Goal: Information Seeking & Learning: Find specific fact

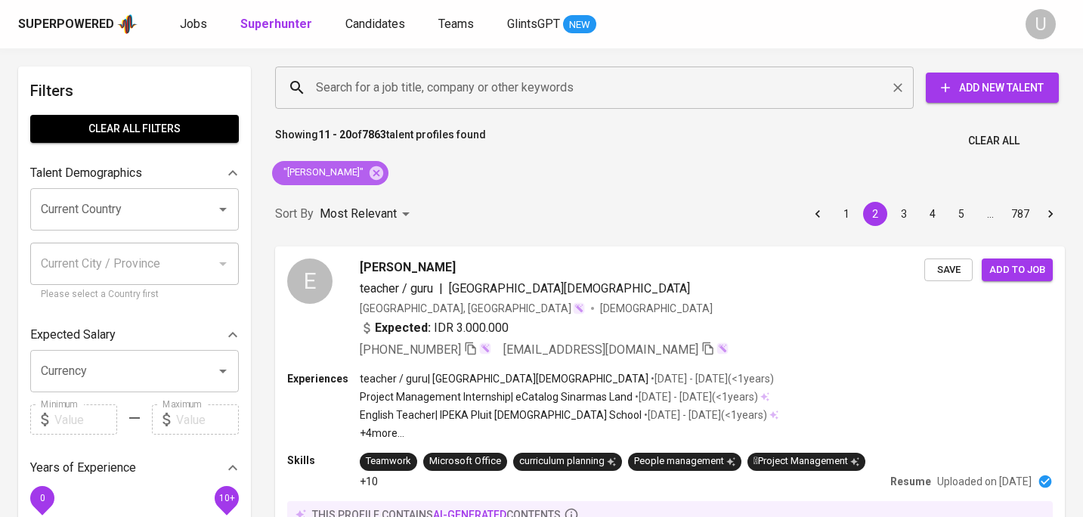
click at [368, 168] on icon at bounding box center [376, 173] width 17 height 17
click at [376, 95] on input "Search for a job title, company or other keywords" at bounding box center [598, 87] width 572 height 29
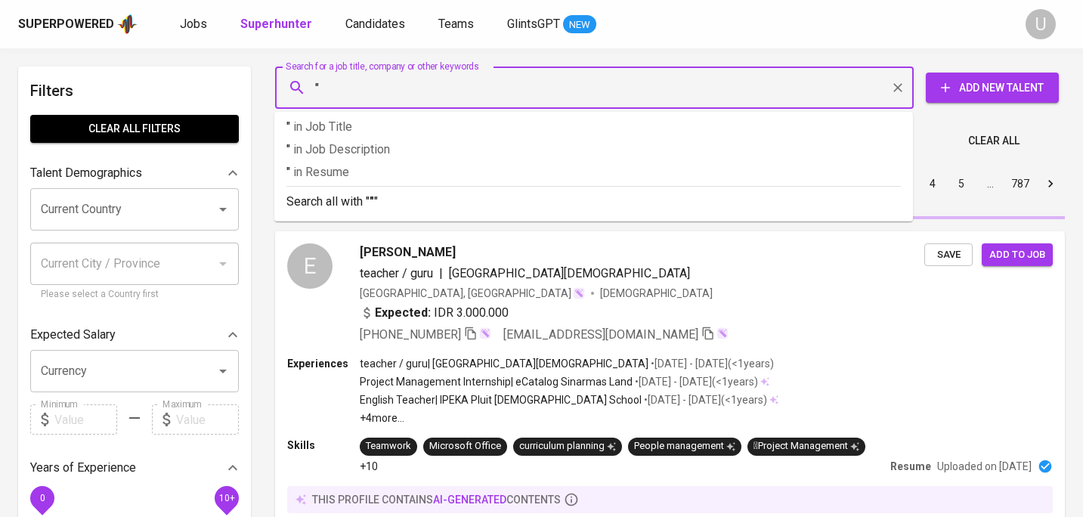
paste input "Yoga Wahyu Adi"
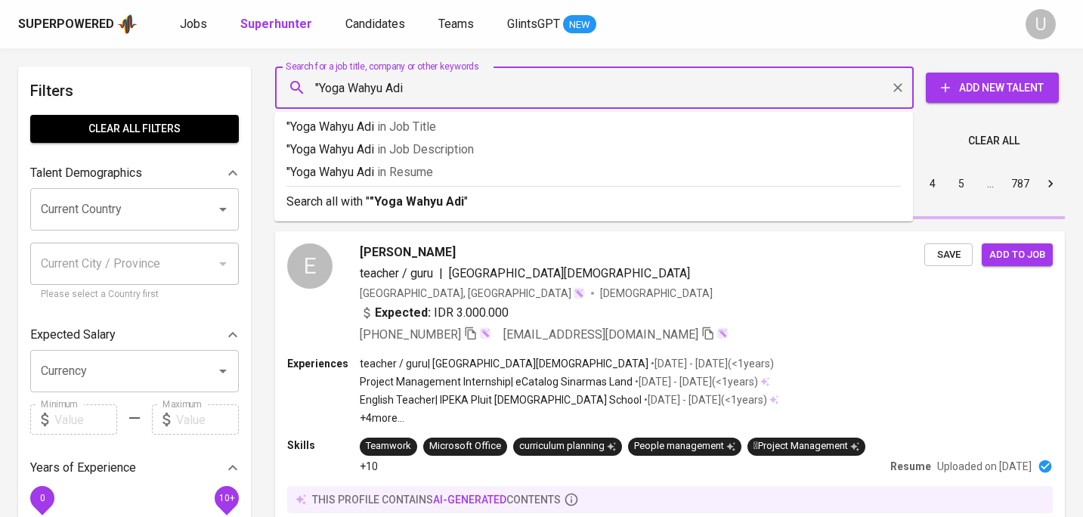
type input ""Yoga Wahyu Adi""
click at [406, 197] on b ""Yoga Wahyu Adi" at bounding box center [416, 201] width 94 height 14
click at [407, 198] on div "Most Relevant" at bounding box center [367, 184] width 95 height 28
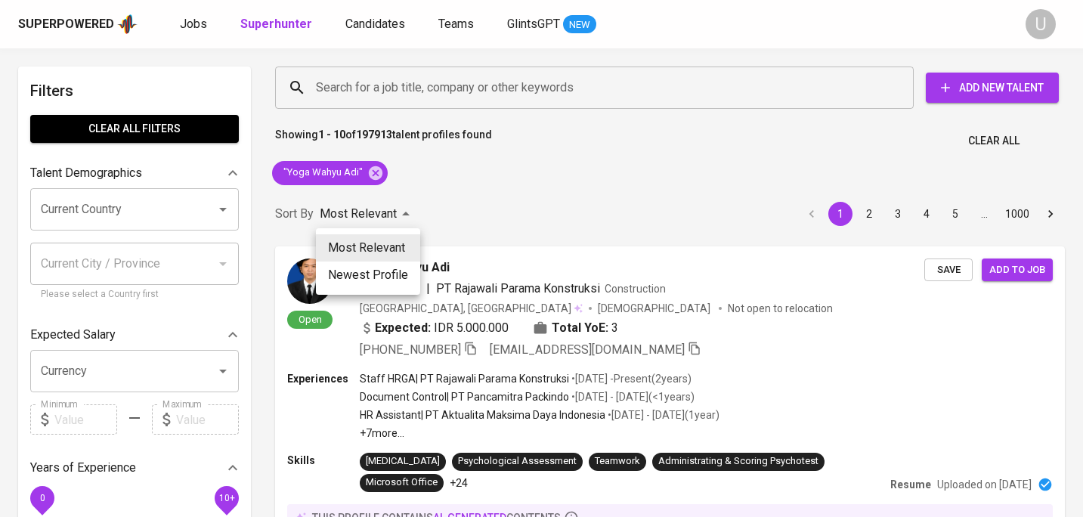
click at [484, 190] on div at bounding box center [541, 258] width 1083 height 517
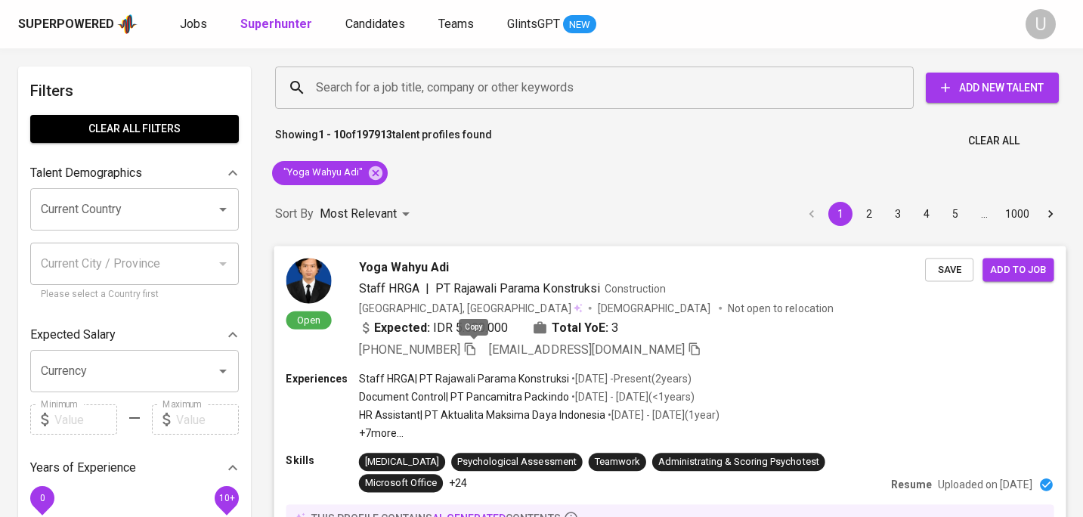
click at [471, 350] on icon "button" at bounding box center [470, 348] width 14 height 14
click at [374, 175] on icon at bounding box center [375, 173] width 17 height 17
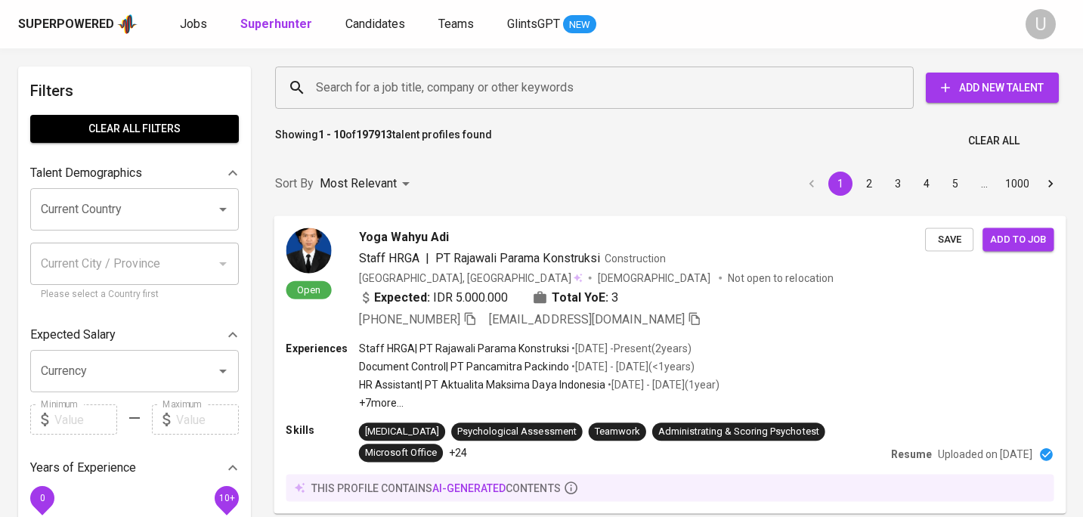
click at [378, 88] on input "Search for a job title, company or other keywords" at bounding box center [598, 87] width 572 height 29
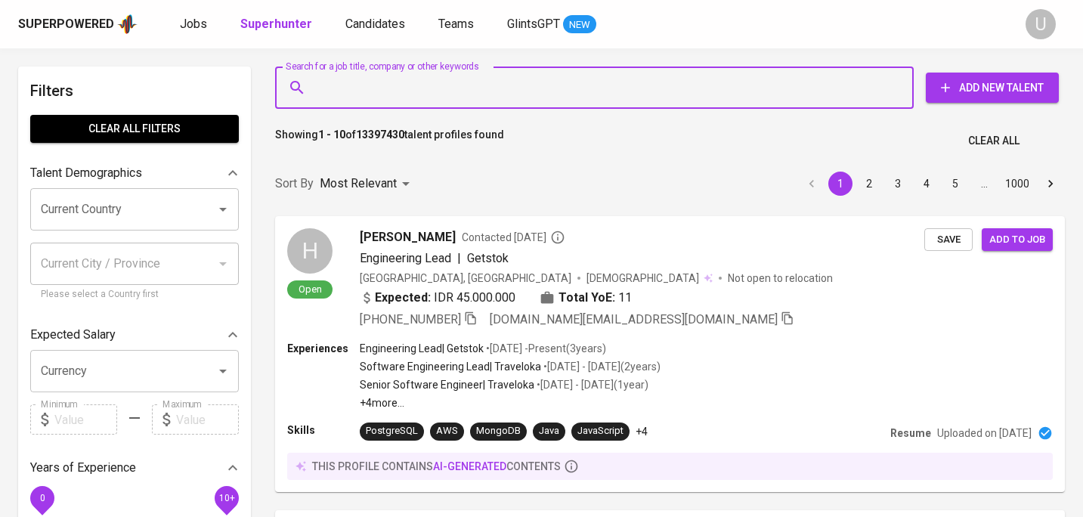
click at [378, 88] on input "Search for a job title, company or other keywords" at bounding box center [598, 87] width 572 height 29
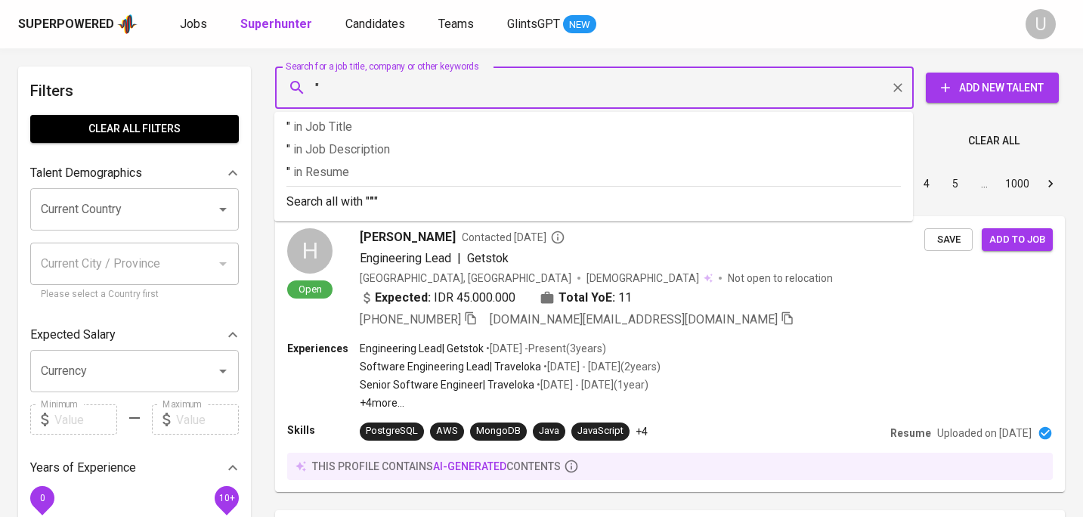
paste input "Mada Dina"
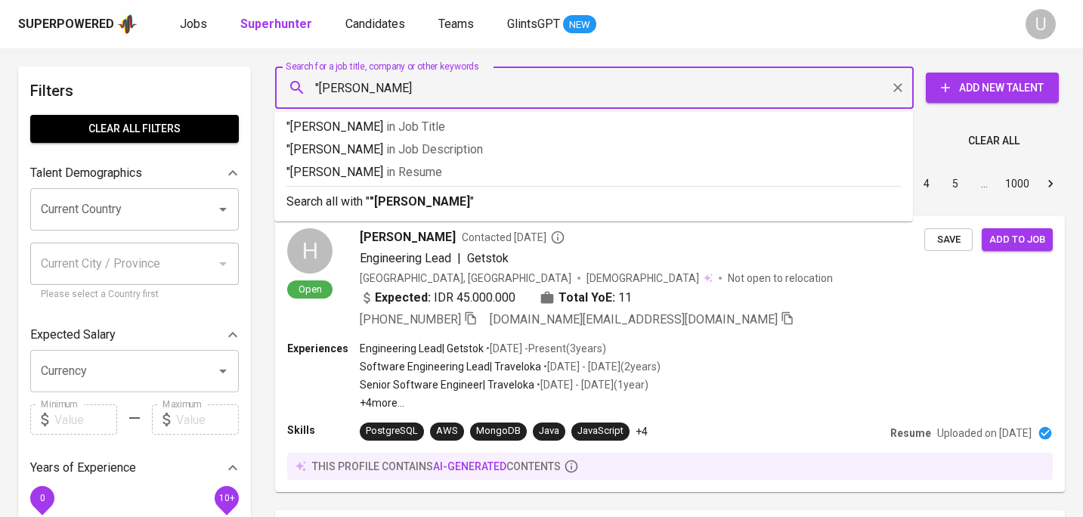
type input ""Mada Dina""
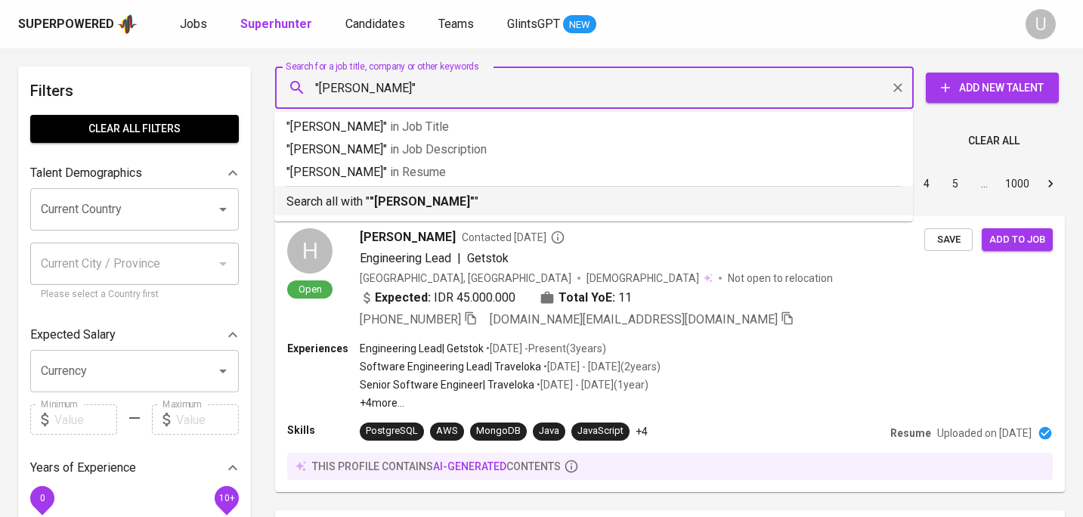
click at [375, 196] on b ""Mada Dina"" at bounding box center [421, 201] width 105 height 14
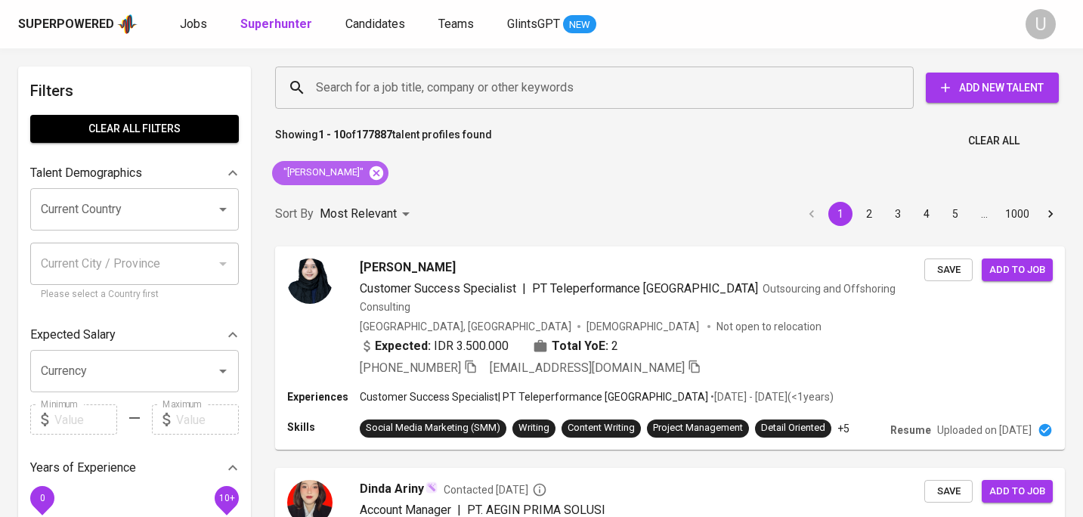
click at [369, 172] on icon at bounding box center [376, 172] width 14 height 14
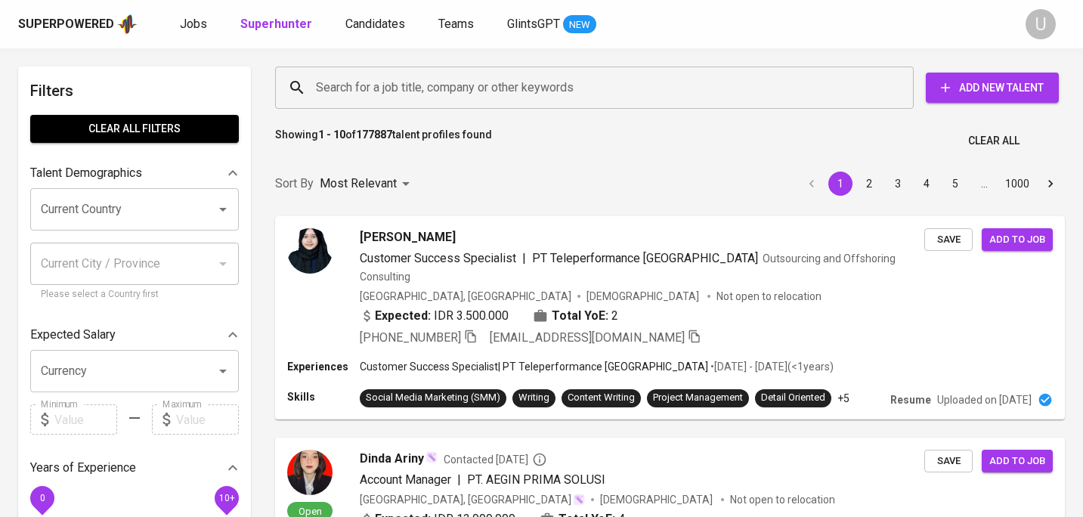
click at [366, 89] on input "Search for a job title, company or other keywords" at bounding box center [598, 87] width 572 height 29
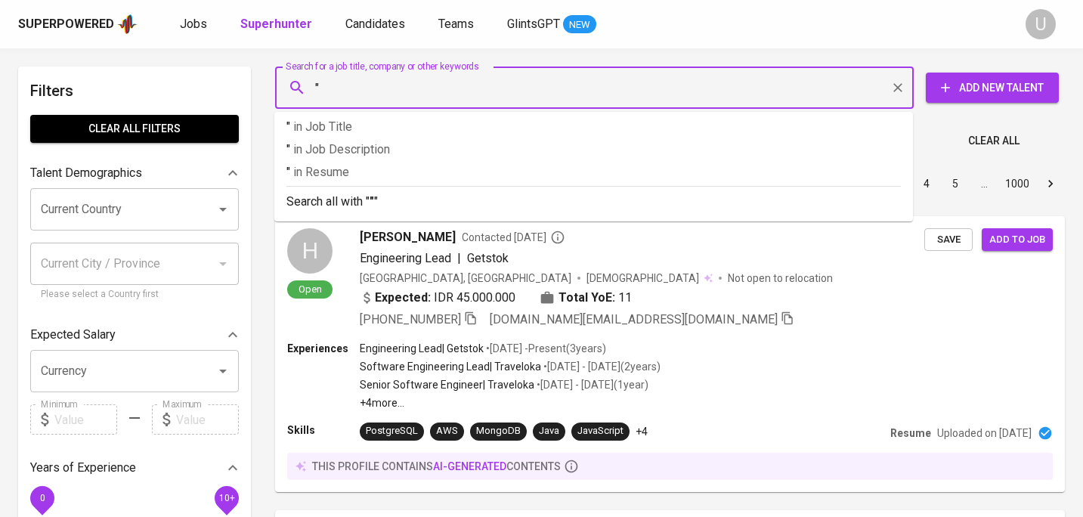
paste input "Khansa Nabila"
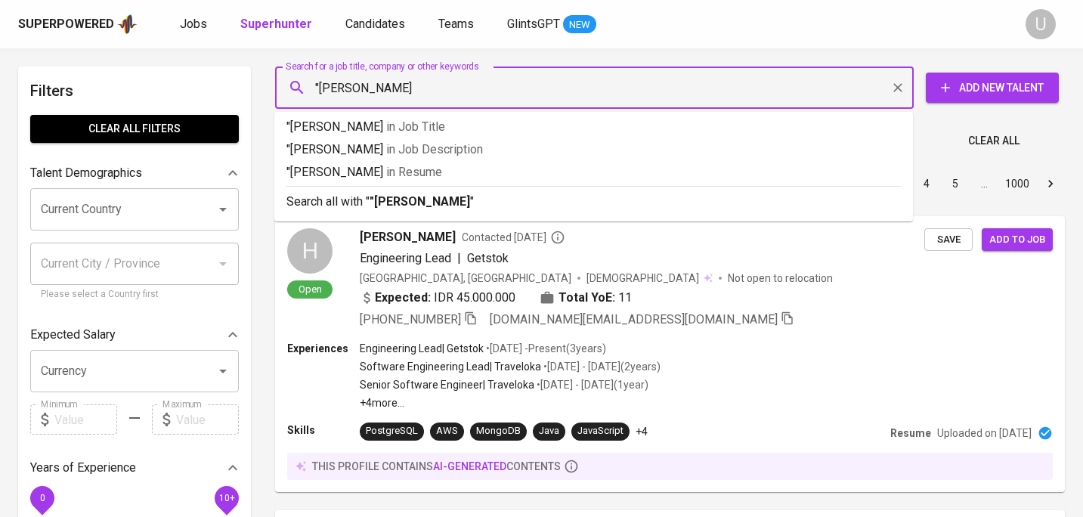
type input ""Khansa Nabila""
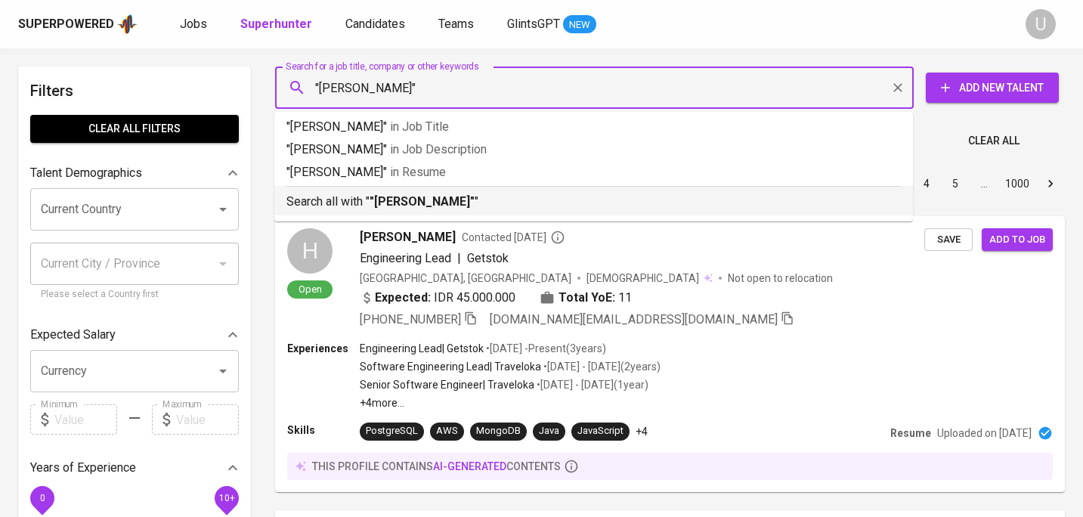
click at [420, 193] on p "Search all with " "Khansa Nabila" "" at bounding box center [593, 202] width 614 height 18
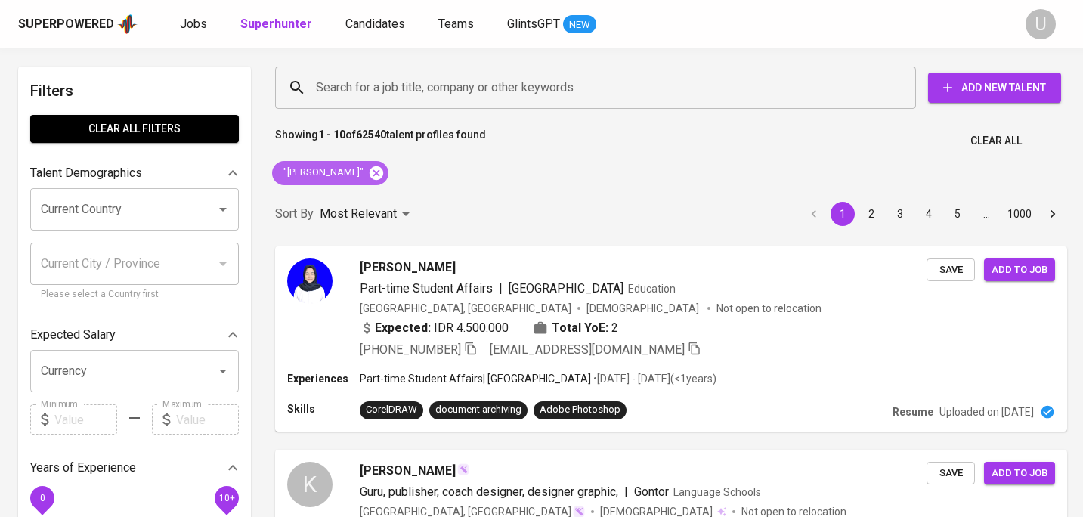
click at [368, 173] on icon at bounding box center [376, 173] width 17 height 17
click at [372, 99] on input "Search for a job title, company or other keywords" at bounding box center [599, 87] width 574 height 29
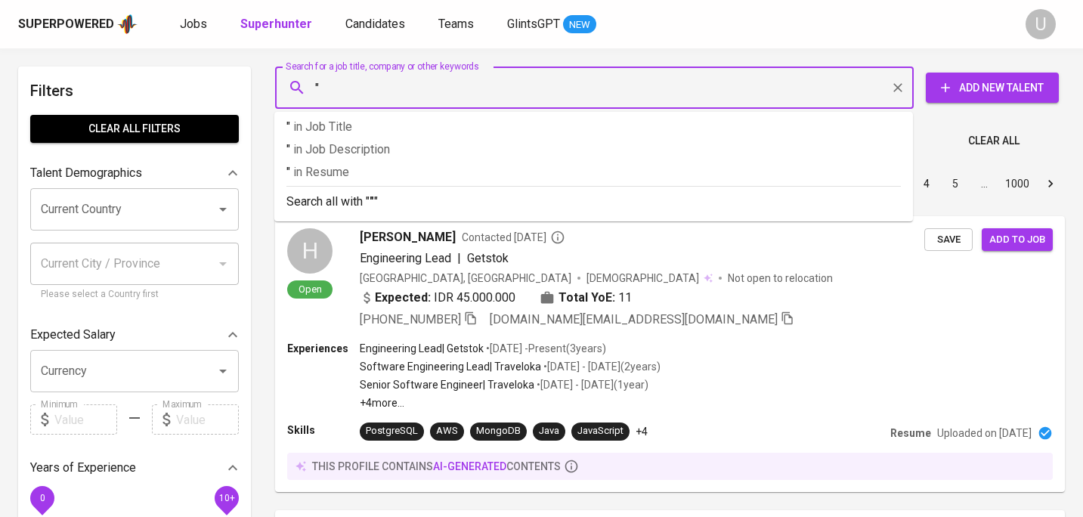
paste input "Khansa Nabila"
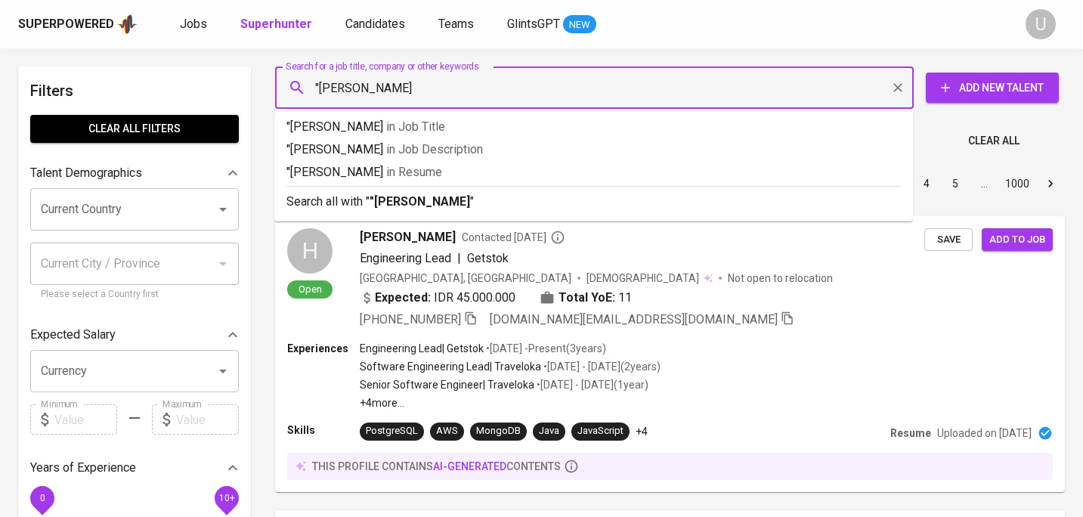
type input ""Khansa Nabila""
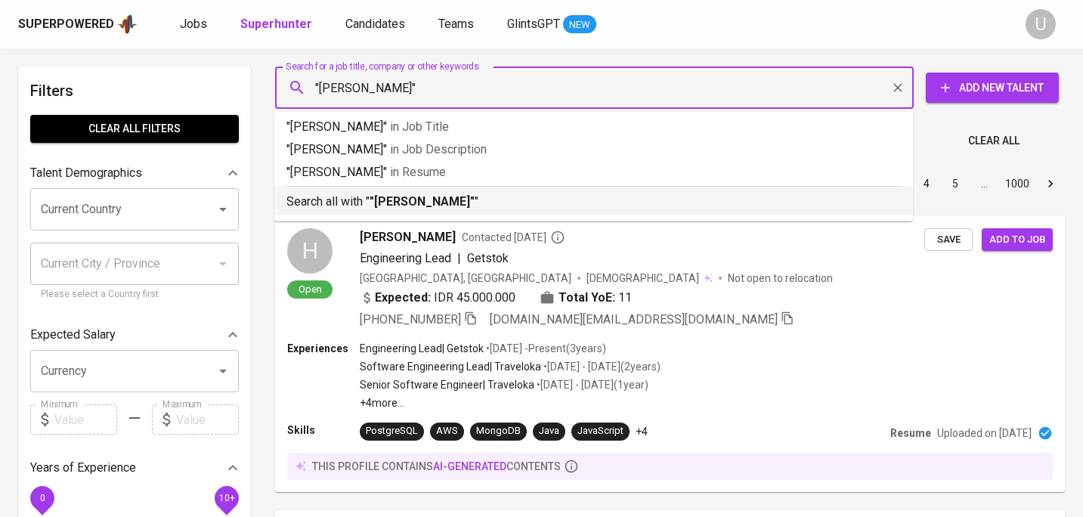
click at [397, 204] on b ""Khansa Nabila"" at bounding box center [421, 201] width 105 height 14
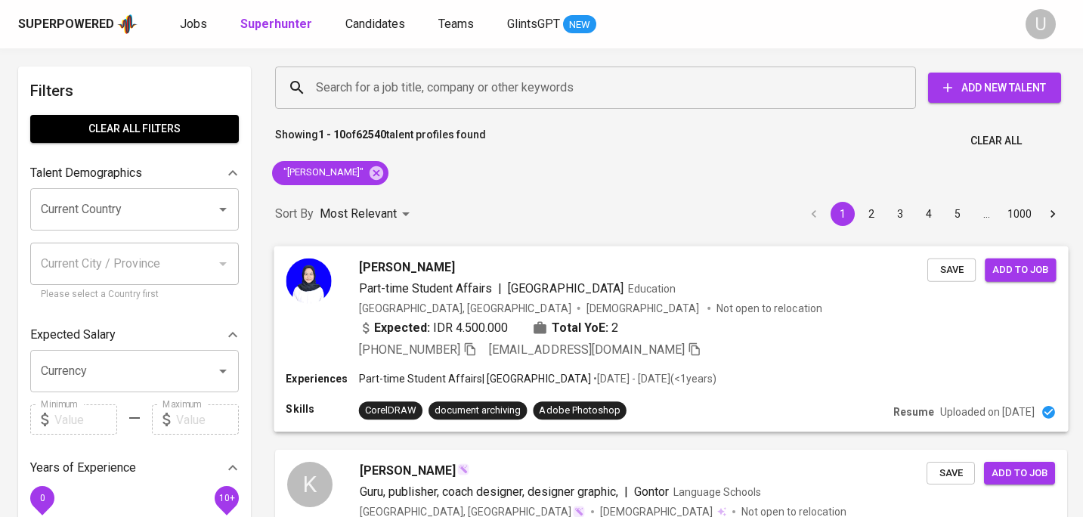
click at [586, 301] on span "[DEMOGRAPHIC_DATA]" at bounding box center [643, 307] width 115 height 15
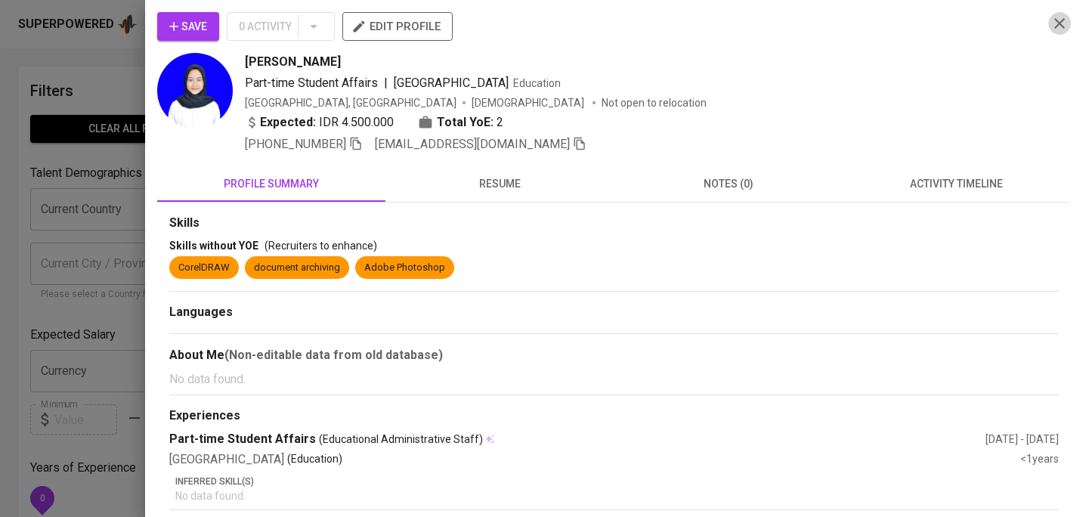
click at [1064, 28] on icon "button" at bounding box center [1059, 23] width 11 height 11
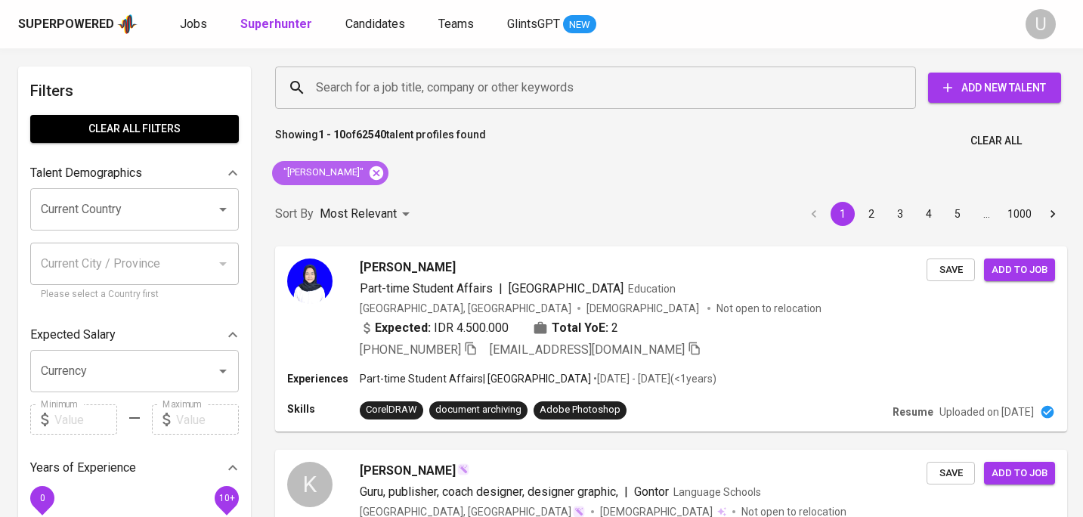
click at [368, 171] on icon at bounding box center [376, 173] width 17 height 17
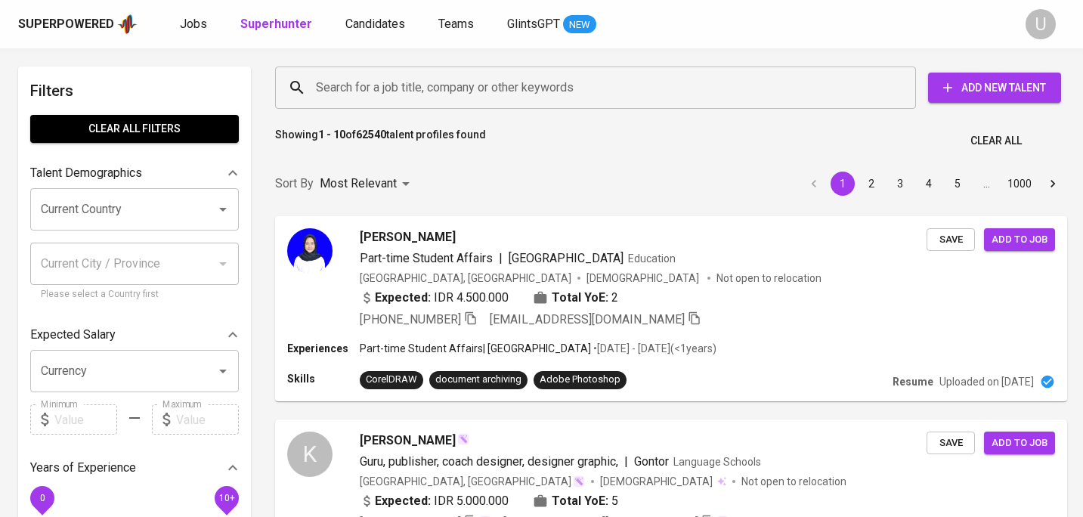
click at [396, 91] on input "Search for a job title, company or other keywords" at bounding box center [599, 87] width 574 height 29
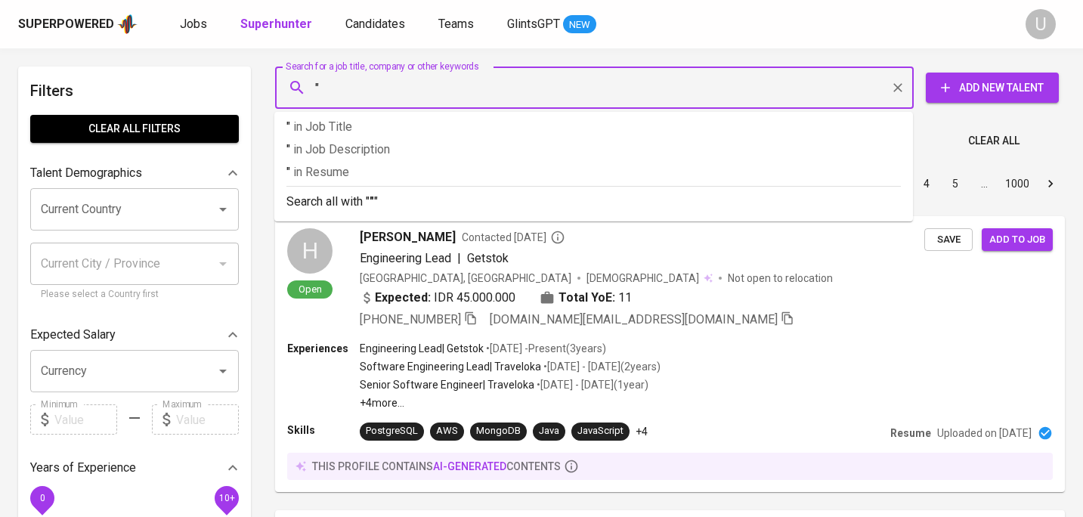
paste input "Khansa Nabila"
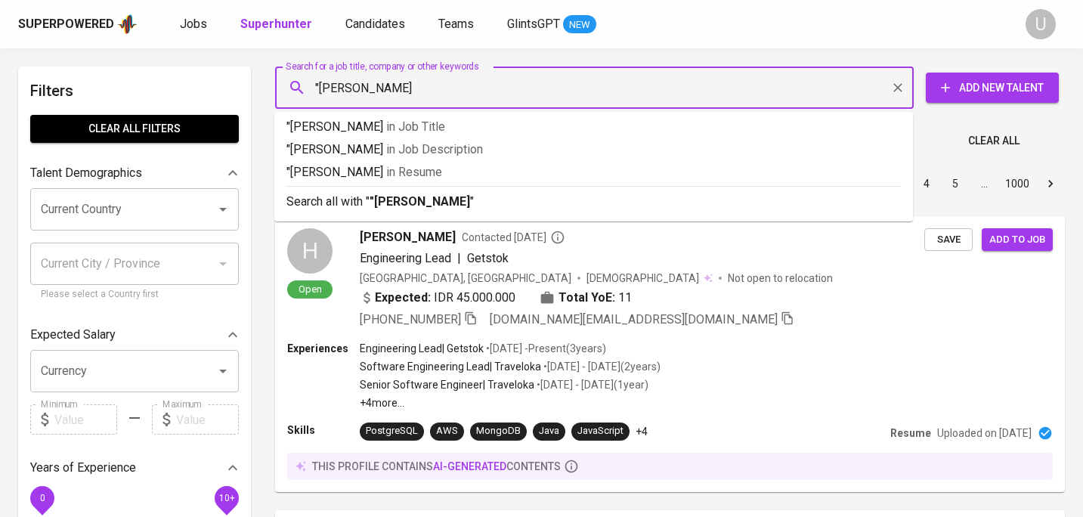
type input ""[PERSON_NAME]"
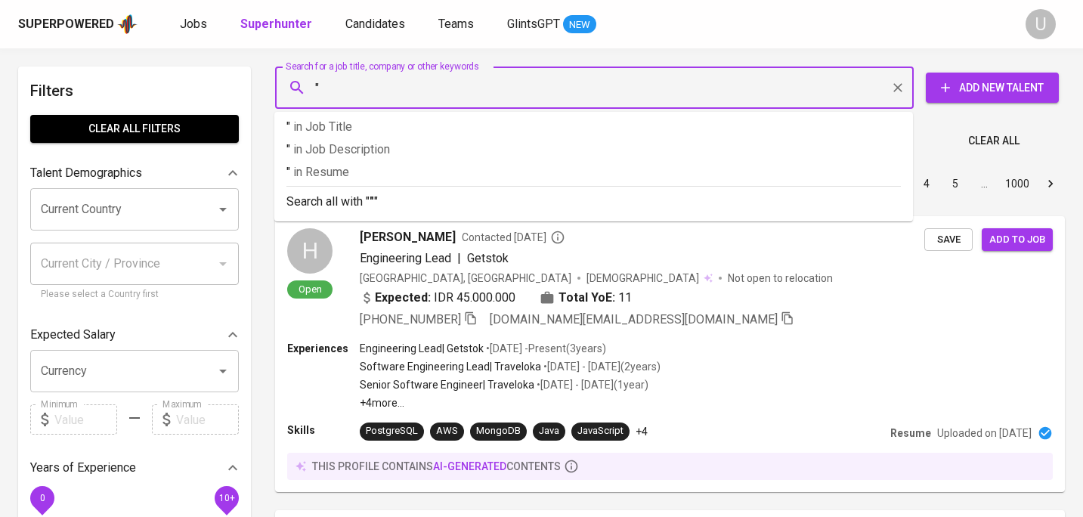
paste input "Resti Anggraeni Hijriyah"
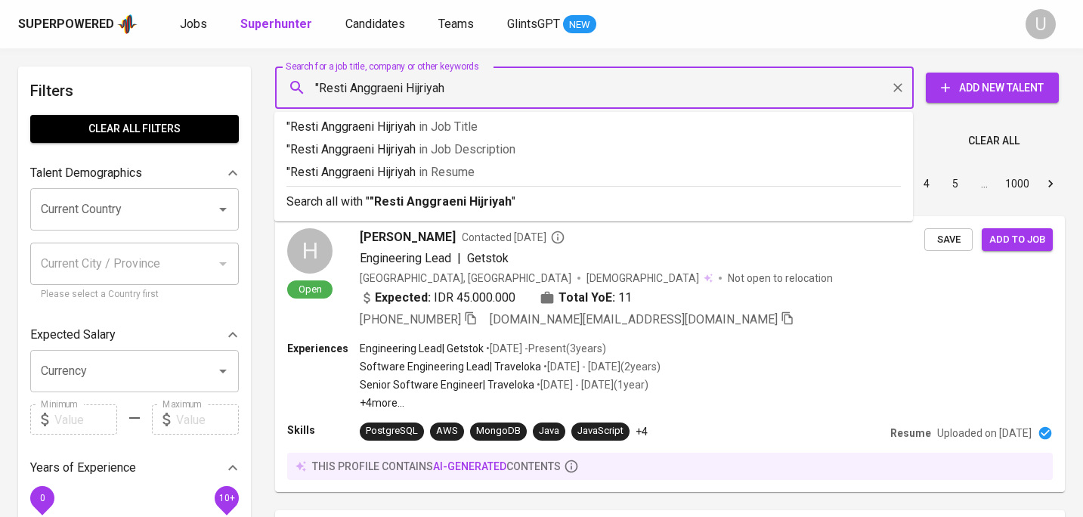
type input ""Resti Anggraeni Hijriyah""
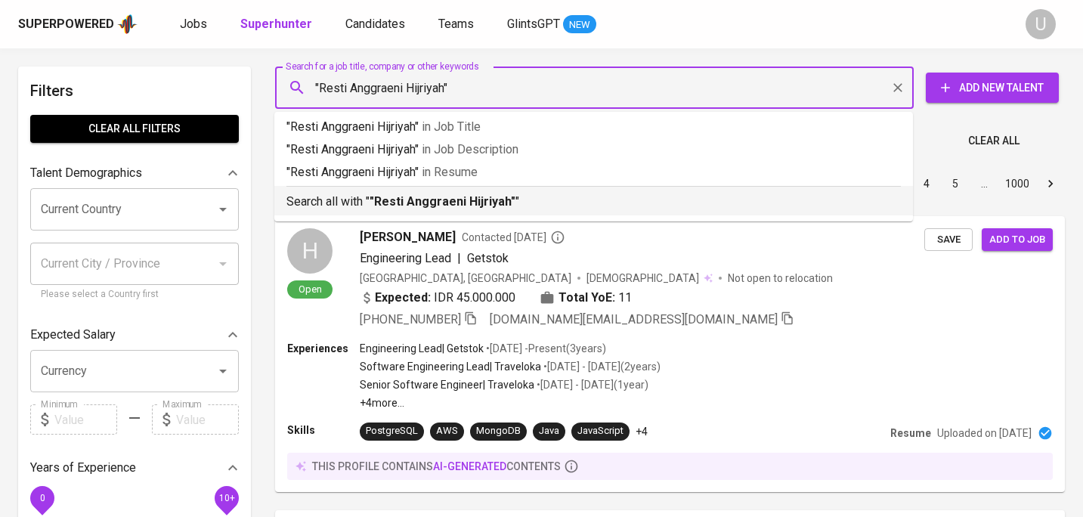
click at [457, 189] on div "Search all with " "Resti Anggraeni Hijriyah" "" at bounding box center [593, 198] width 614 height 25
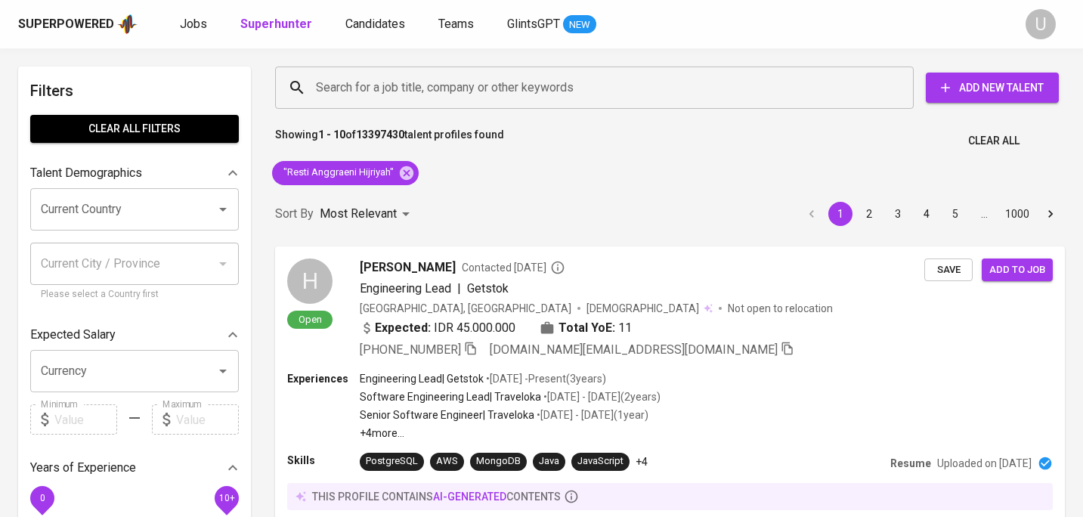
click at [526, 205] on div "Sort By Most Relevant MOST_RELEVANT 1 2 3 4 5 … 1000" at bounding box center [670, 214] width 808 height 46
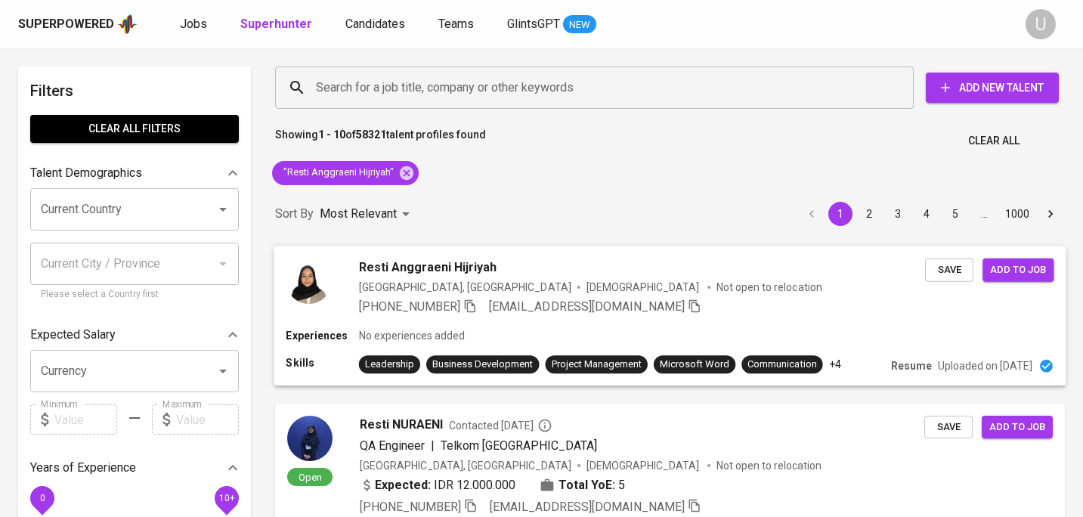
click at [535, 270] on div "Resti Anggraeni Hijriyah" at bounding box center [642, 267] width 566 height 18
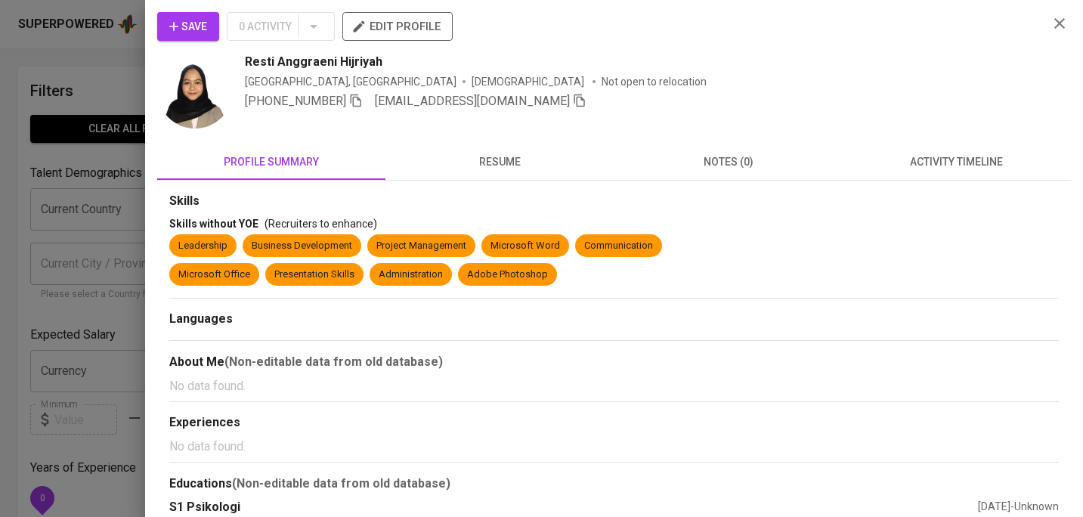
scroll to position [44, 0]
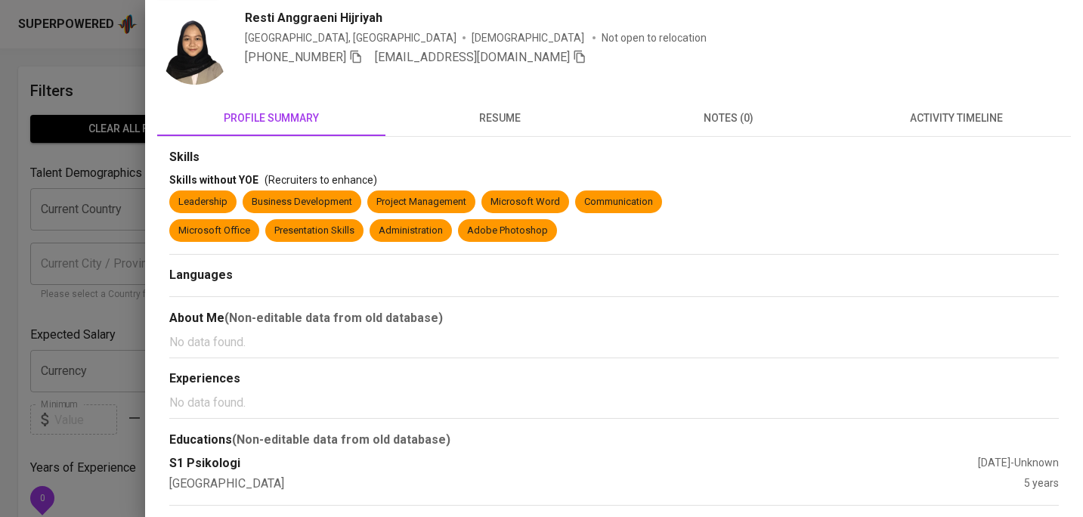
click at [483, 137] on div "Skills Skills without YOE (Recruiters to enhance) Leadership Business Developme…" at bounding box center [613, 321] width 913 height 368
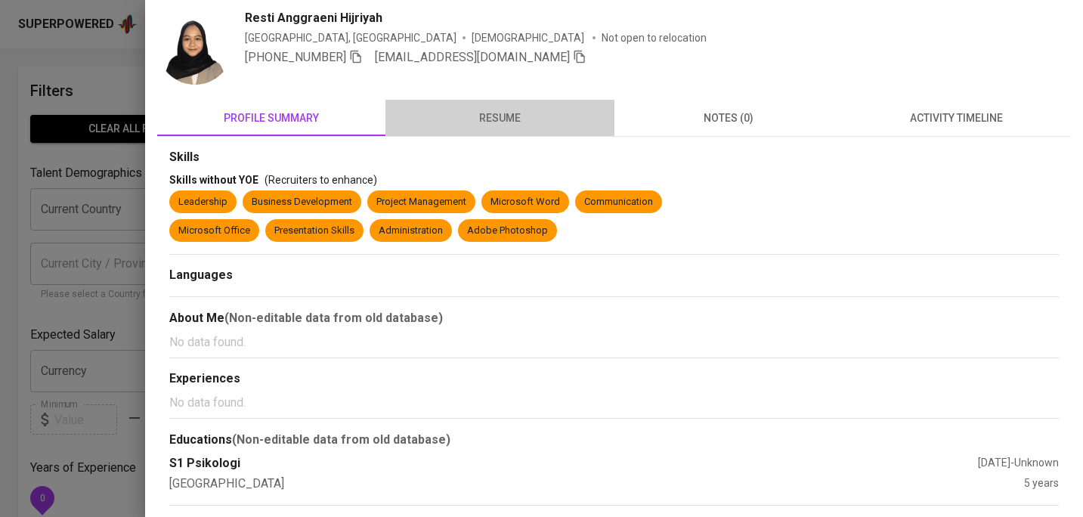
click at [488, 117] on span "resume" at bounding box center [499, 118] width 210 height 19
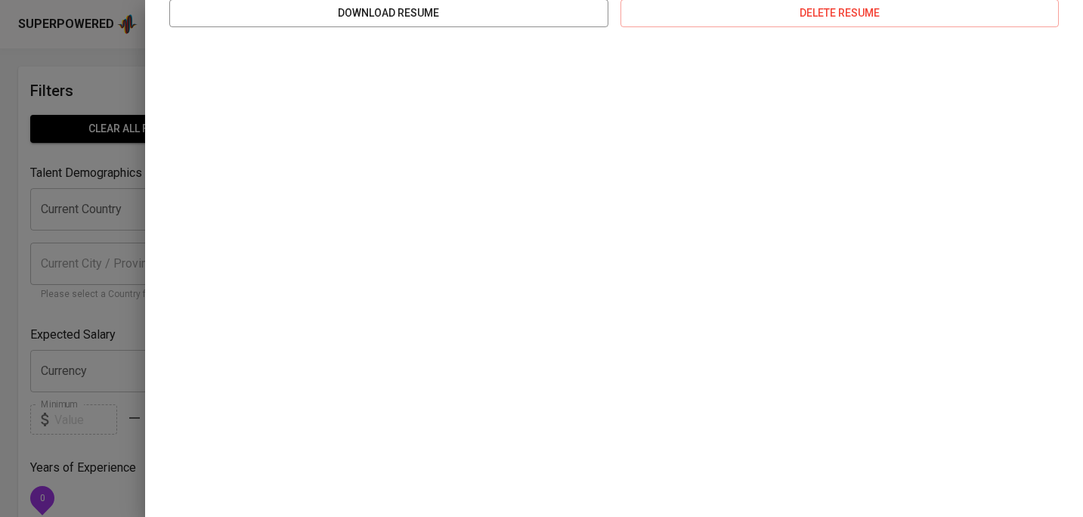
scroll to position [0, 0]
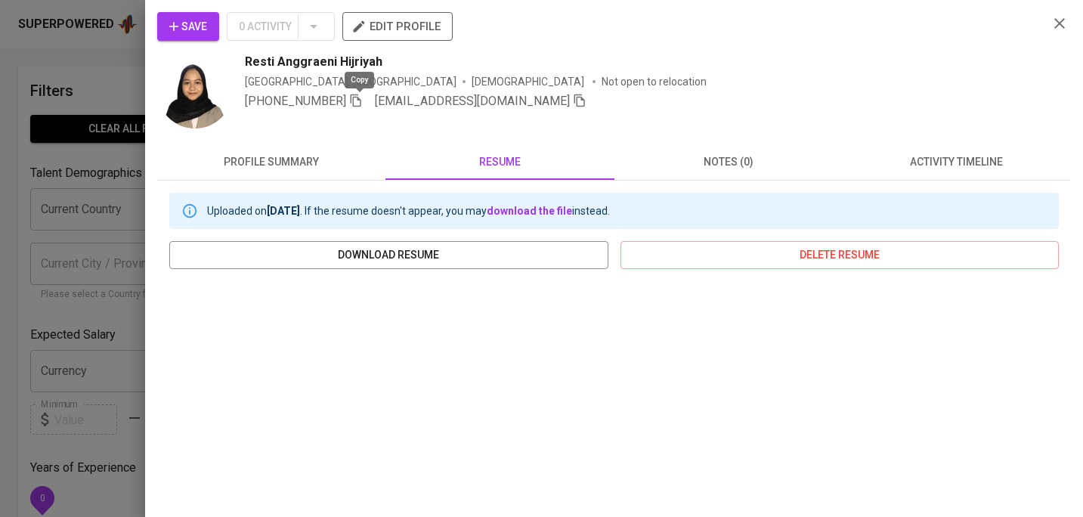
click at [355, 98] on icon "button" at bounding box center [356, 101] width 14 height 14
click at [1052, 26] on icon "button" at bounding box center [1059, 23] width 18 height 18
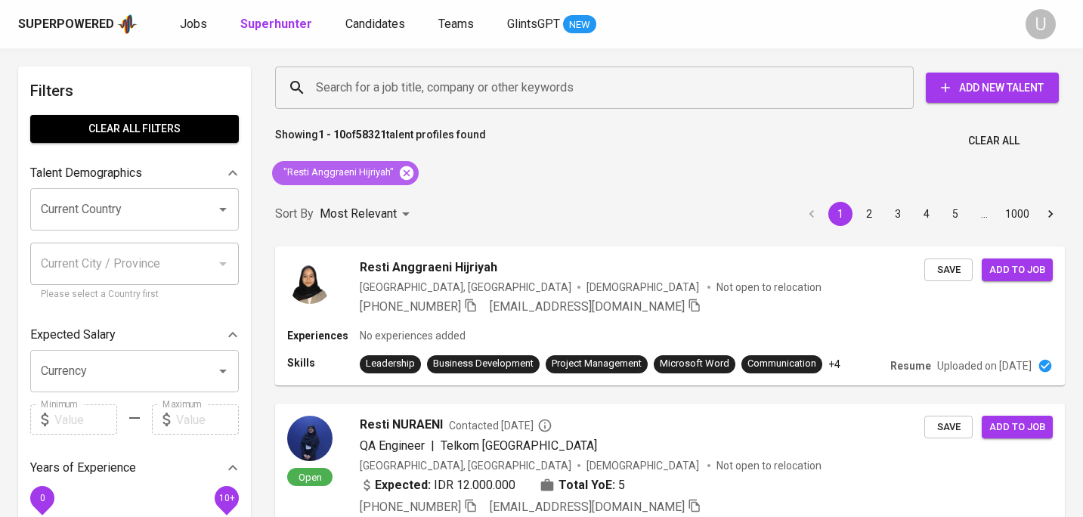
click at [411, 169] on icon at bounding box center [407, 172] width 14 height 14
click at [403, 97] on input "Search for a job title, company or other keywords" at bounding box center [598, 87] width 572 height 29
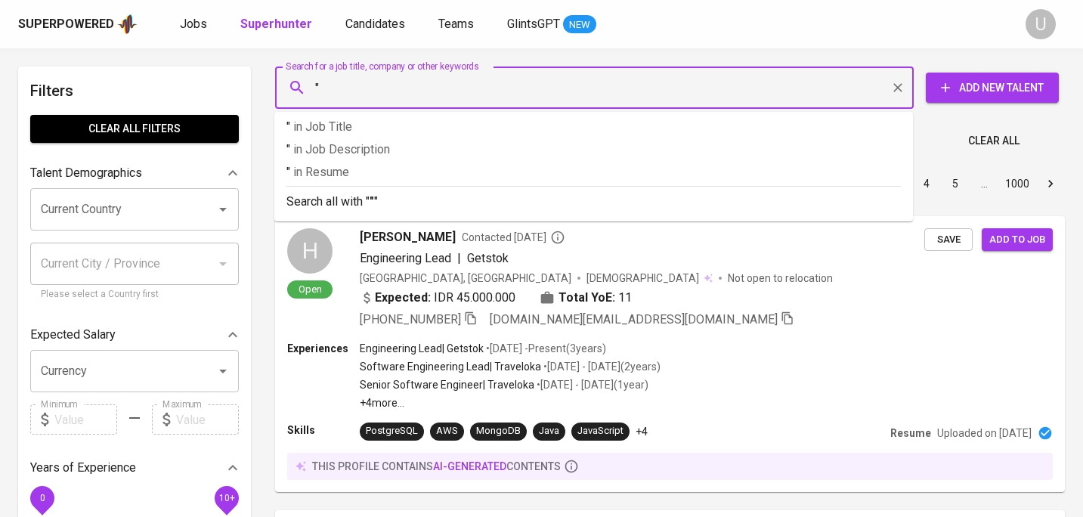
paste input "[PERSON_NAME]"
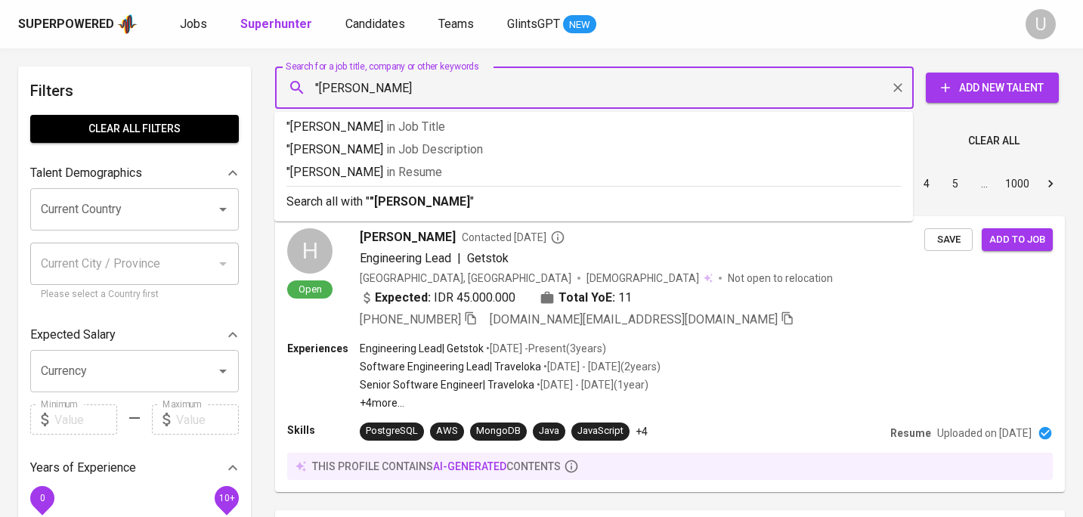
type input ""Mayadinda Sari""
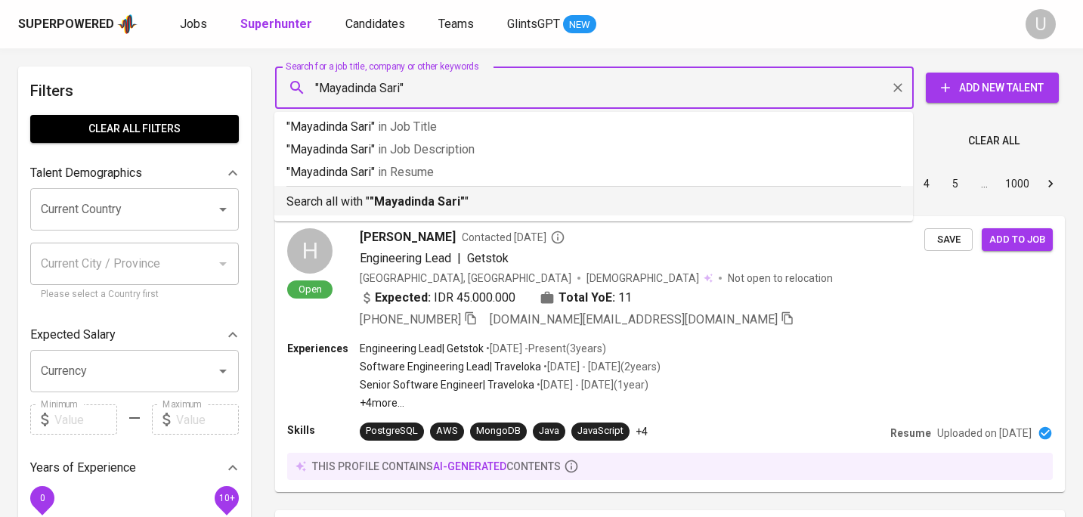
click at [397, 205] on b ""Mayadinda Sari"" at bounding box center [416, 201] width 95 height 14
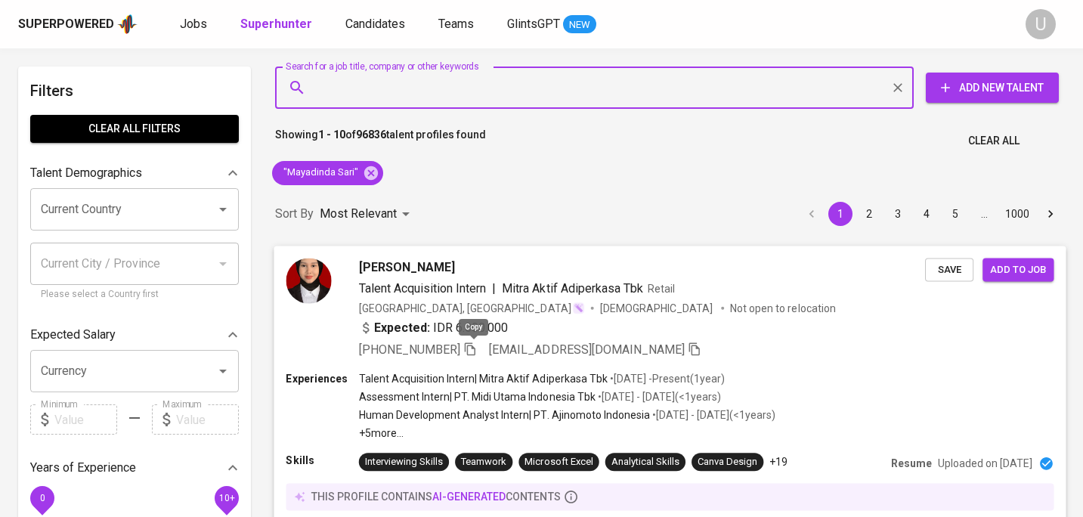
click at [477, 346] on icon "button" at bounding box center [470, 348] width 14 height 14
